Goal: Ask a question

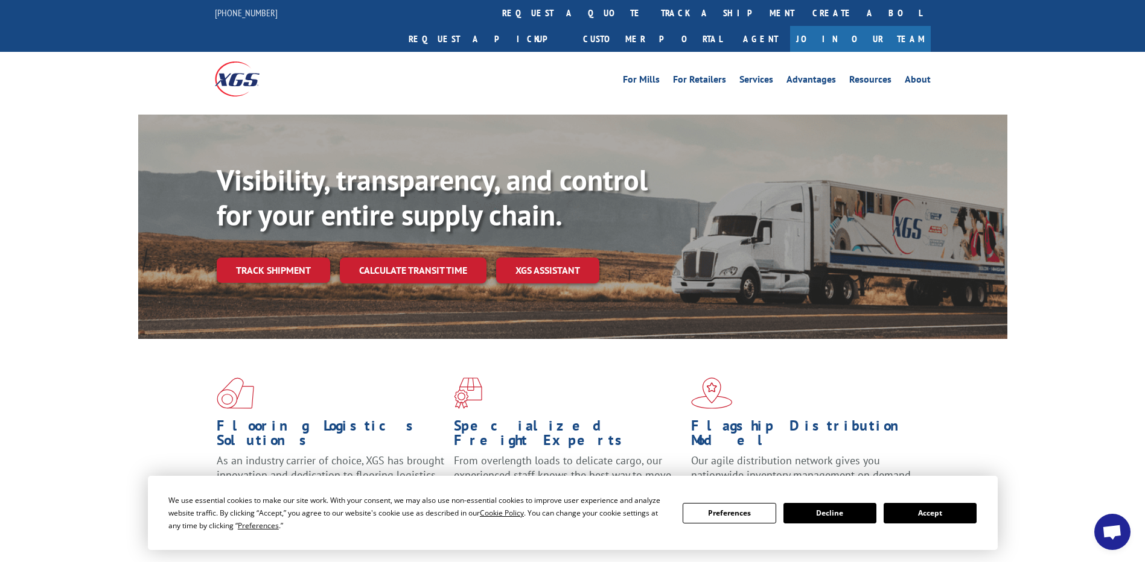
click at [917, 519] on button "Accept" at bounding box center [930, 513] width 93 height 21
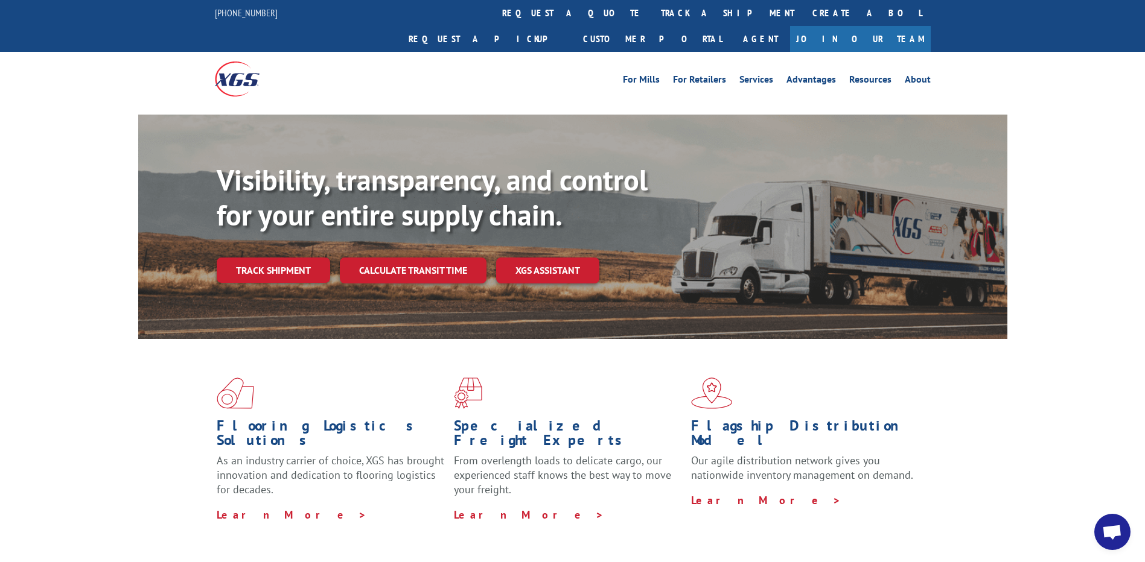
click at [1104, 533] on span "Open chat" at bounding box center [1112, 533] width 20 height 17
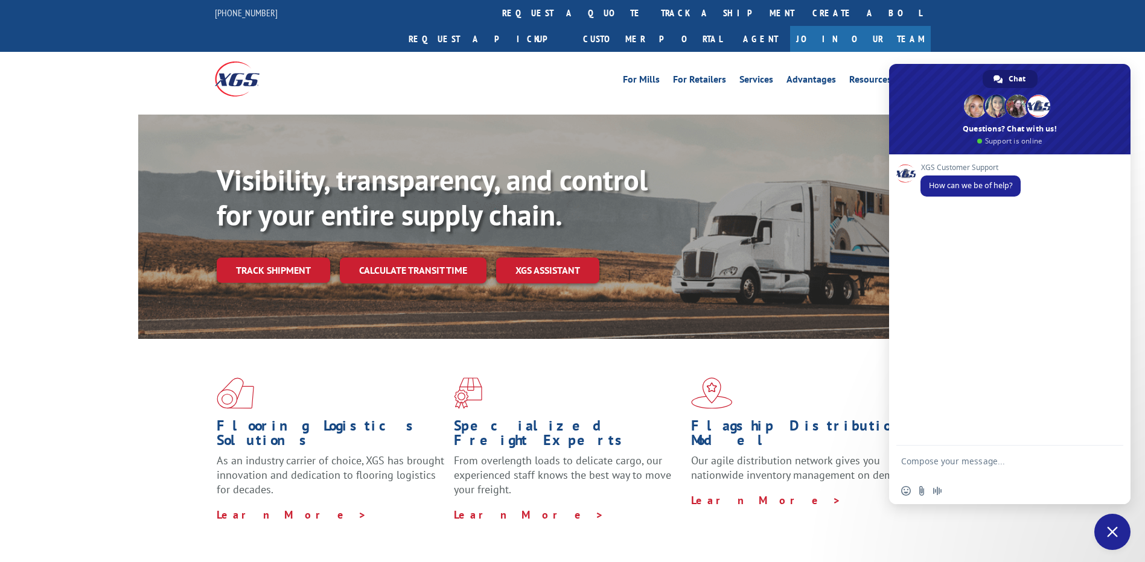
click at [937, 463] on textarea "Compose your message..." at bounding box center [996, 467] width 191 height 22
paste textarea "531127757"
type textarea "531127757 load no"
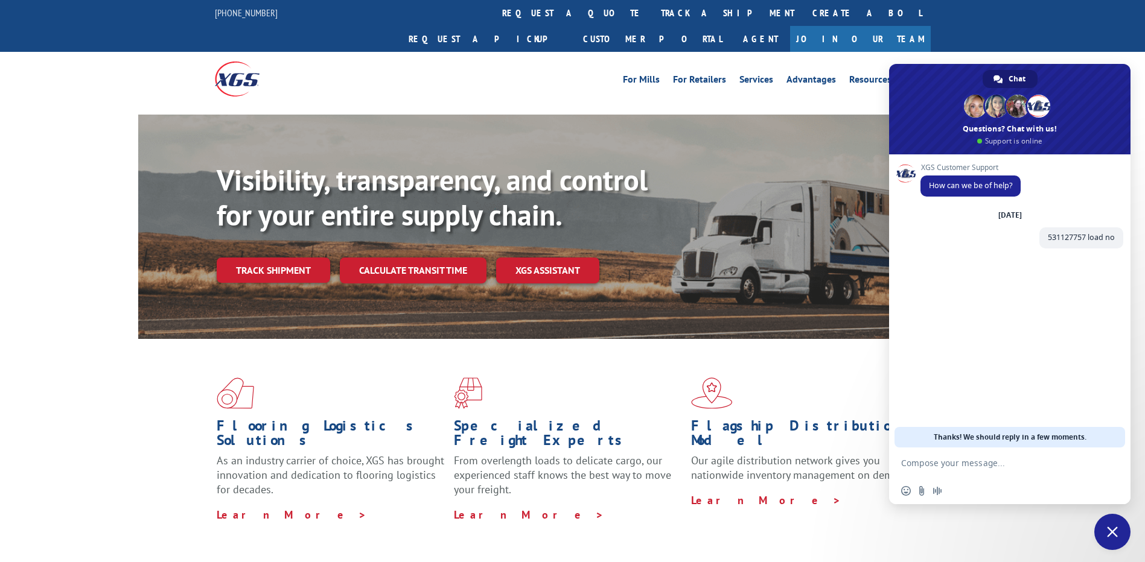
click at [1013, 457] on form at bounding box center [996, 464] width 191 height 33
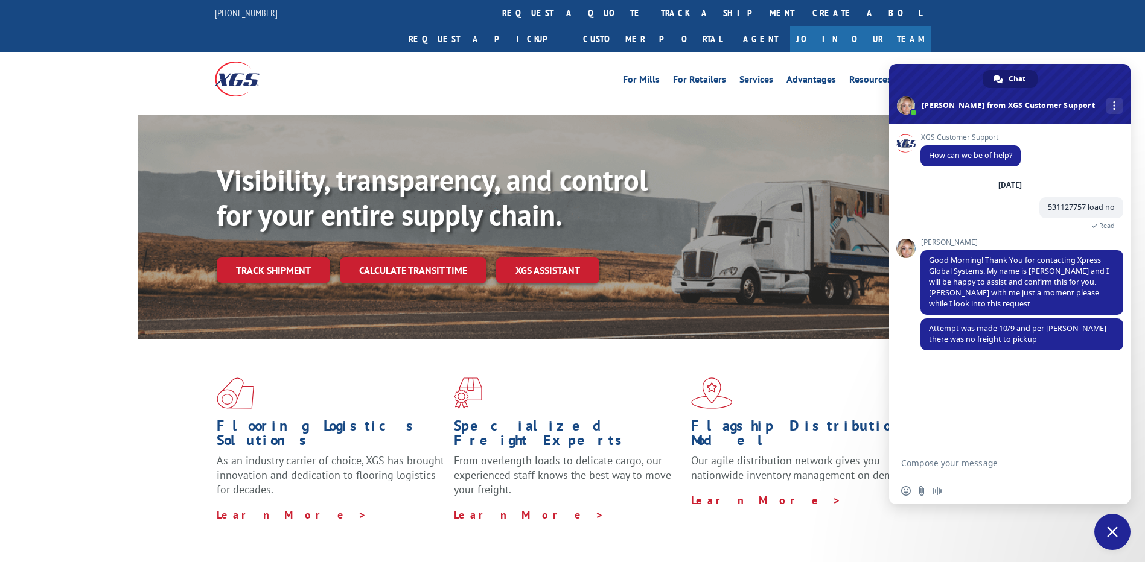
click at [1046, 468] on textarea "Compose your message..." at bounding box center [996, 463] width 191 height 11
type textarea "Is it on board for [DATE] ?"
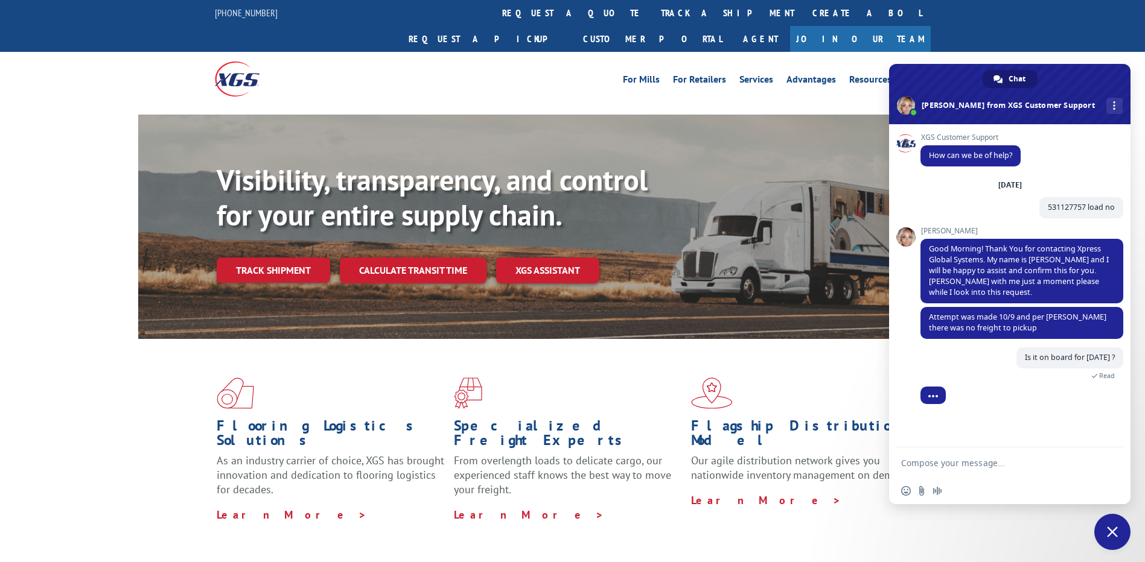
click at [1019, 456] on form at bounding box center [996, 464] width 191 height 33
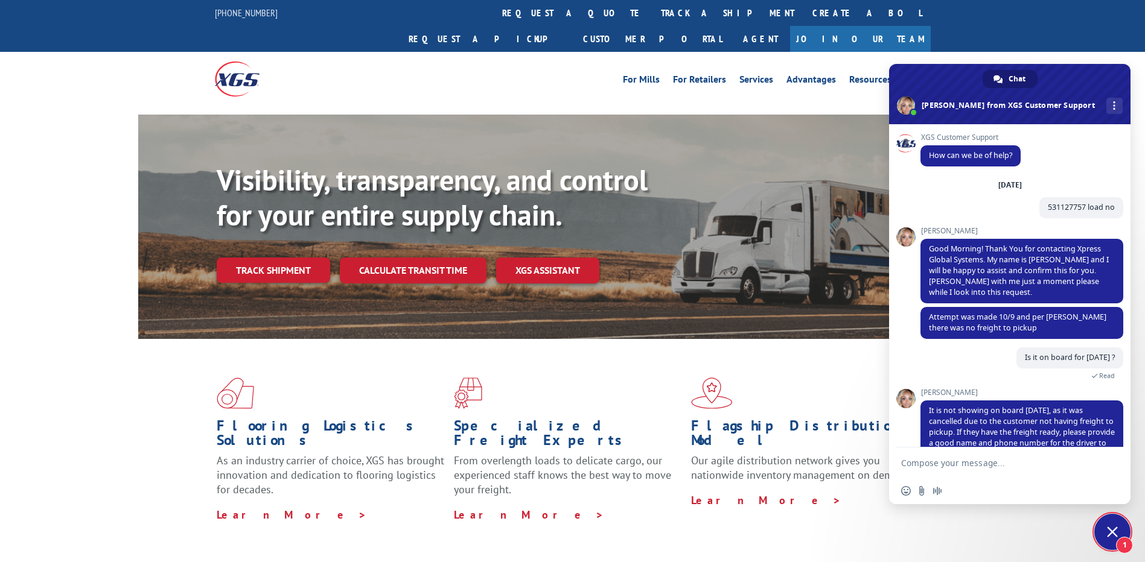
scroll to position [42, 0]
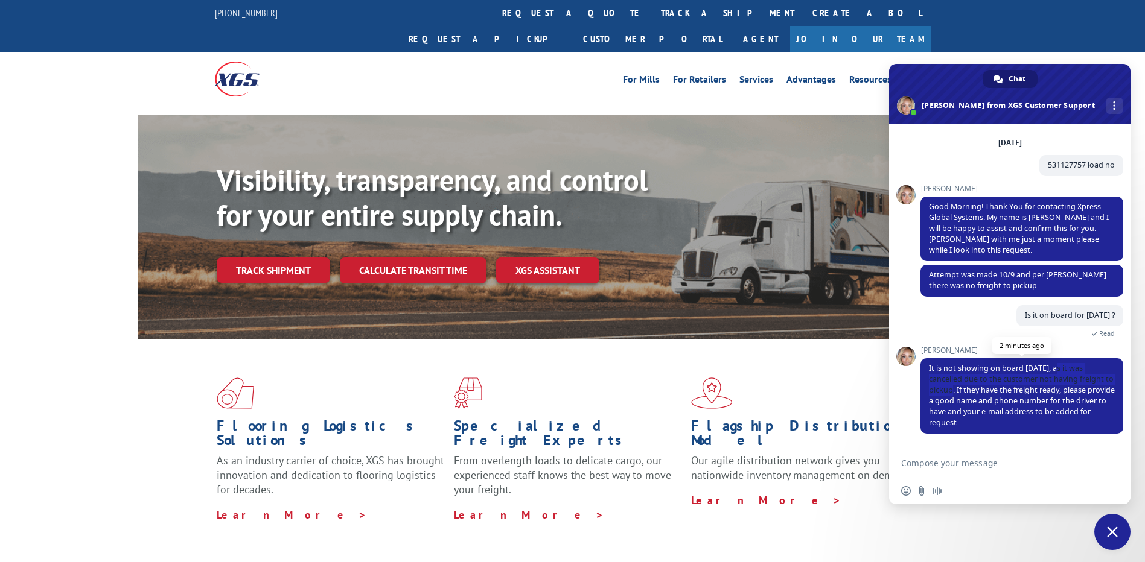
drag, startPoint x: 1057, startPoint y: 368, endPoint x: 955, endPoint y: 392, distance: 104.4
click at [955, 392] on span "It is not showing on board [DATE], as it was cancelled due to the customer not …" at bounding box center [1022, 395] width 186 height 65
copy span "it was cancelled due to the customer not having freight to pickup."
